Goal: Entertainment & Leisure: Browse casually

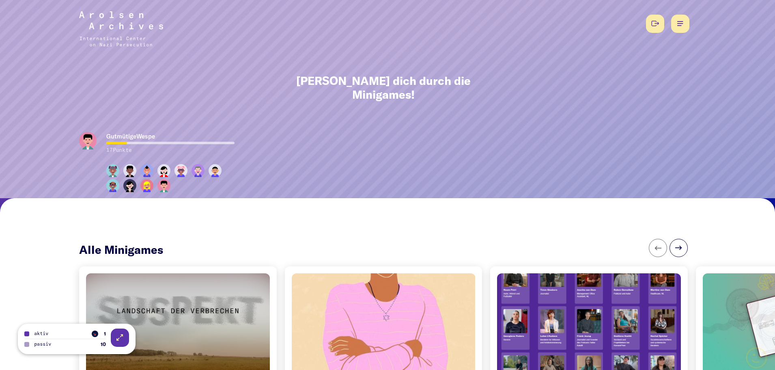
click at [117, 339] on button at bounding box center [120, 337] width 18 height 18
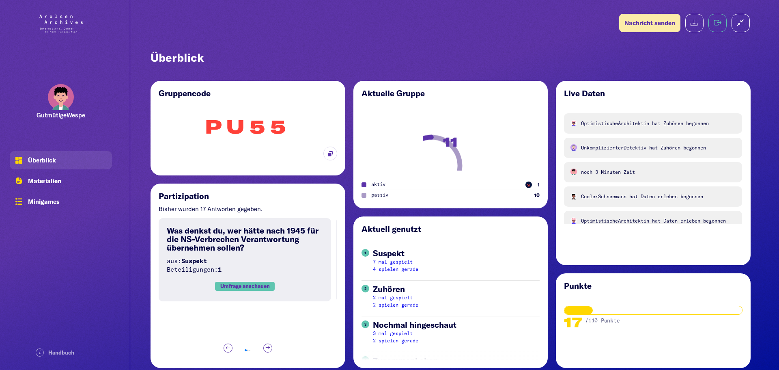
click at [715, 24] on button at bounding box center [718, 23] width 18 height 18
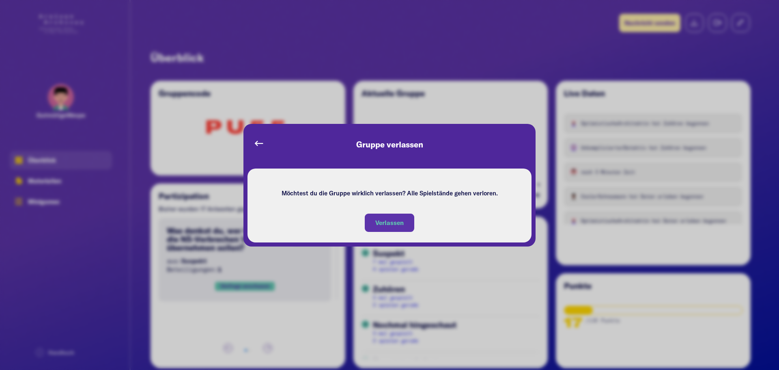
click at [391, 228] on button "Verlassen" at bounding box center [389, 222] width 49 height 18
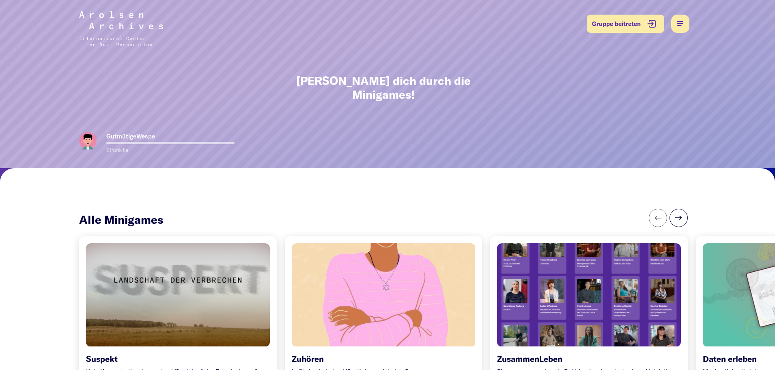
click at [174, 324] on div at bounding box center [178, 294] width 193 height 108
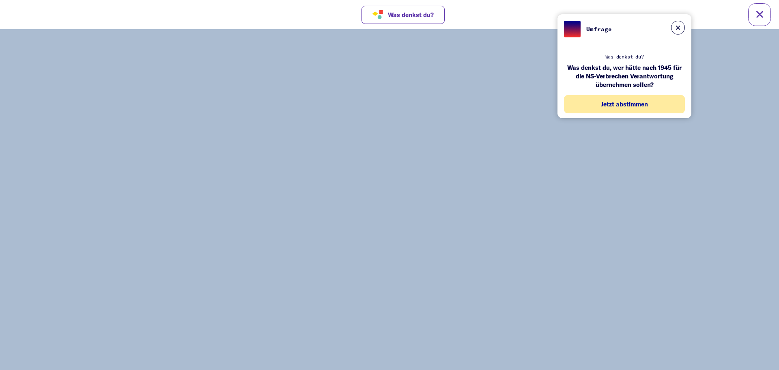
click at [603, 112] on button "Jetzt abstimmen" at bounding box center [624, 104] width 121 height 18
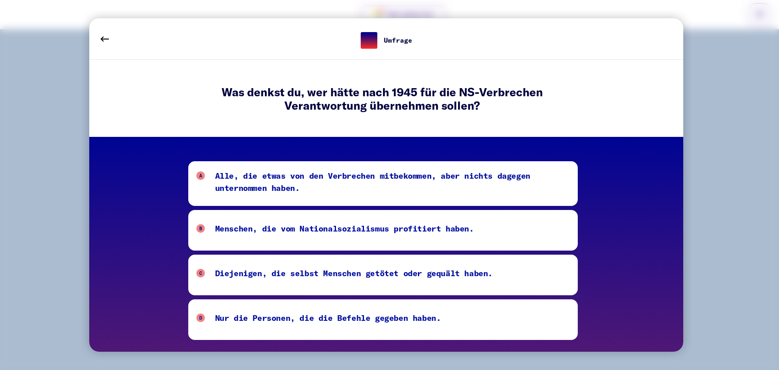
scroll to position [3, 0]
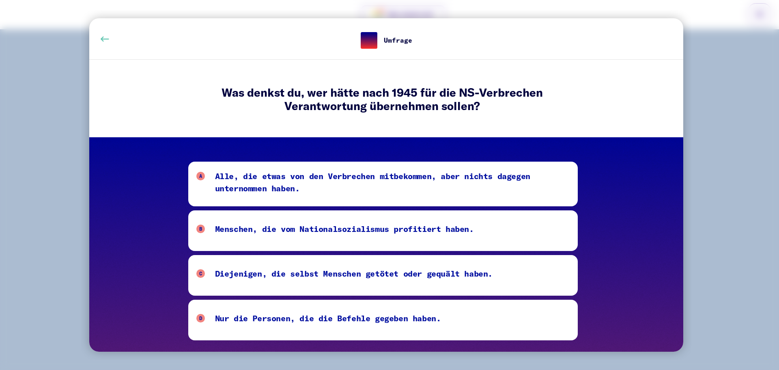
click at [107, 44] on button at bounding box center [104, 39] width 23 height 23
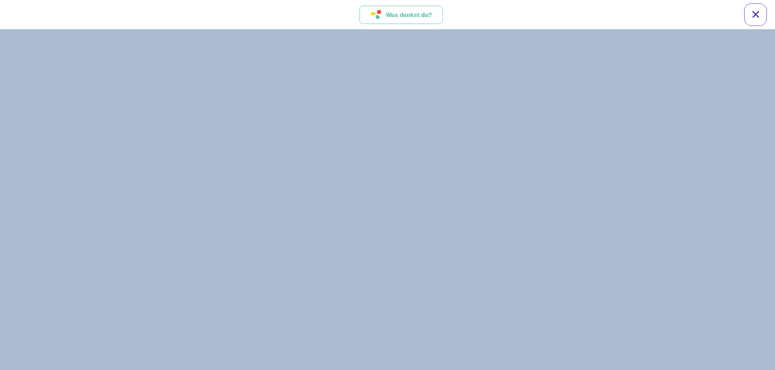
click at [382, 20] on button "Was denkst du?" at bounding box center [401, 15] width 83 height 18
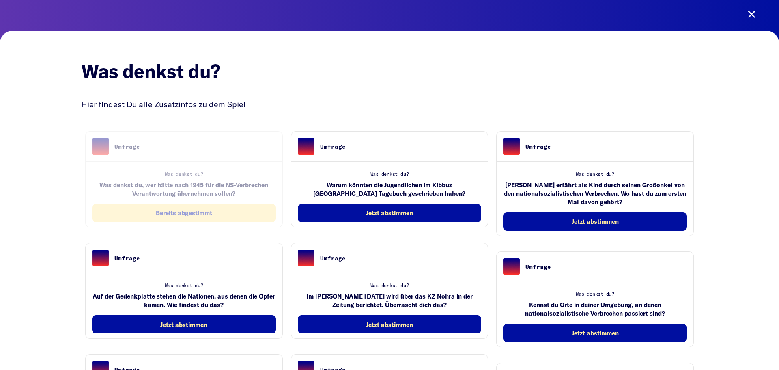
click at [209, 212] on span "Bereits abgestimmt" at bounding box center [184, 212] width 56 height 7
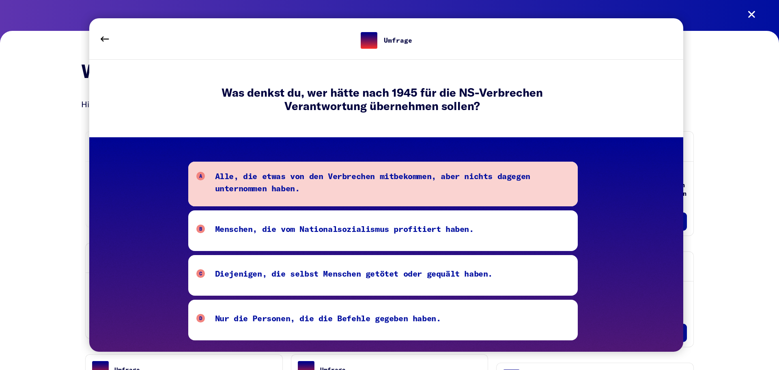
click at [282, 193] on div "Alle, die etwas von den Verbrechen mitbekommen, aber nichts dagegen unternommen…" at bounding box center [392, 184] width 355 height 28
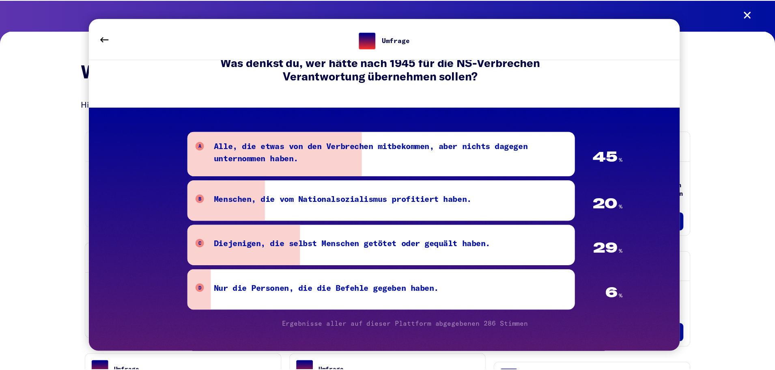
scroll to position [57, 0]
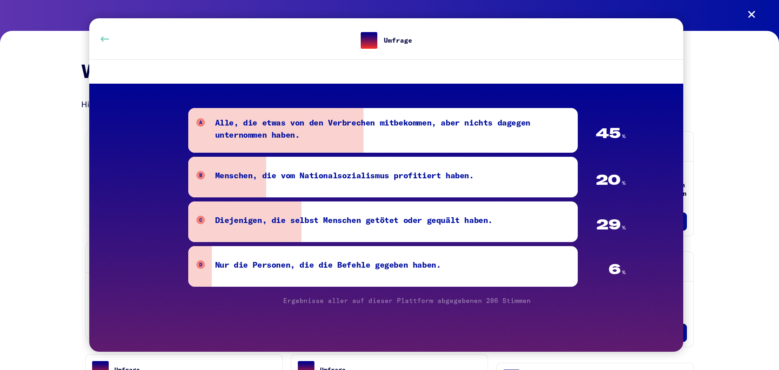
click at [111, 41] on button at bounding box center [104, 39] width 23 height 23
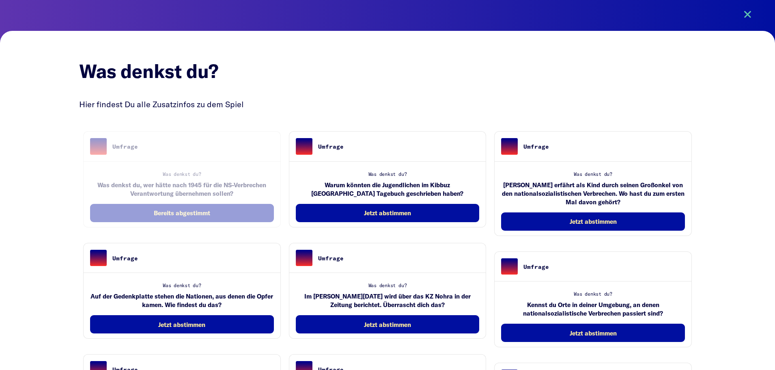
click at [746, 11] on button at bounding box center [747, 14] width 23 height 23
